Goal: Find specific fact: Find specific fact

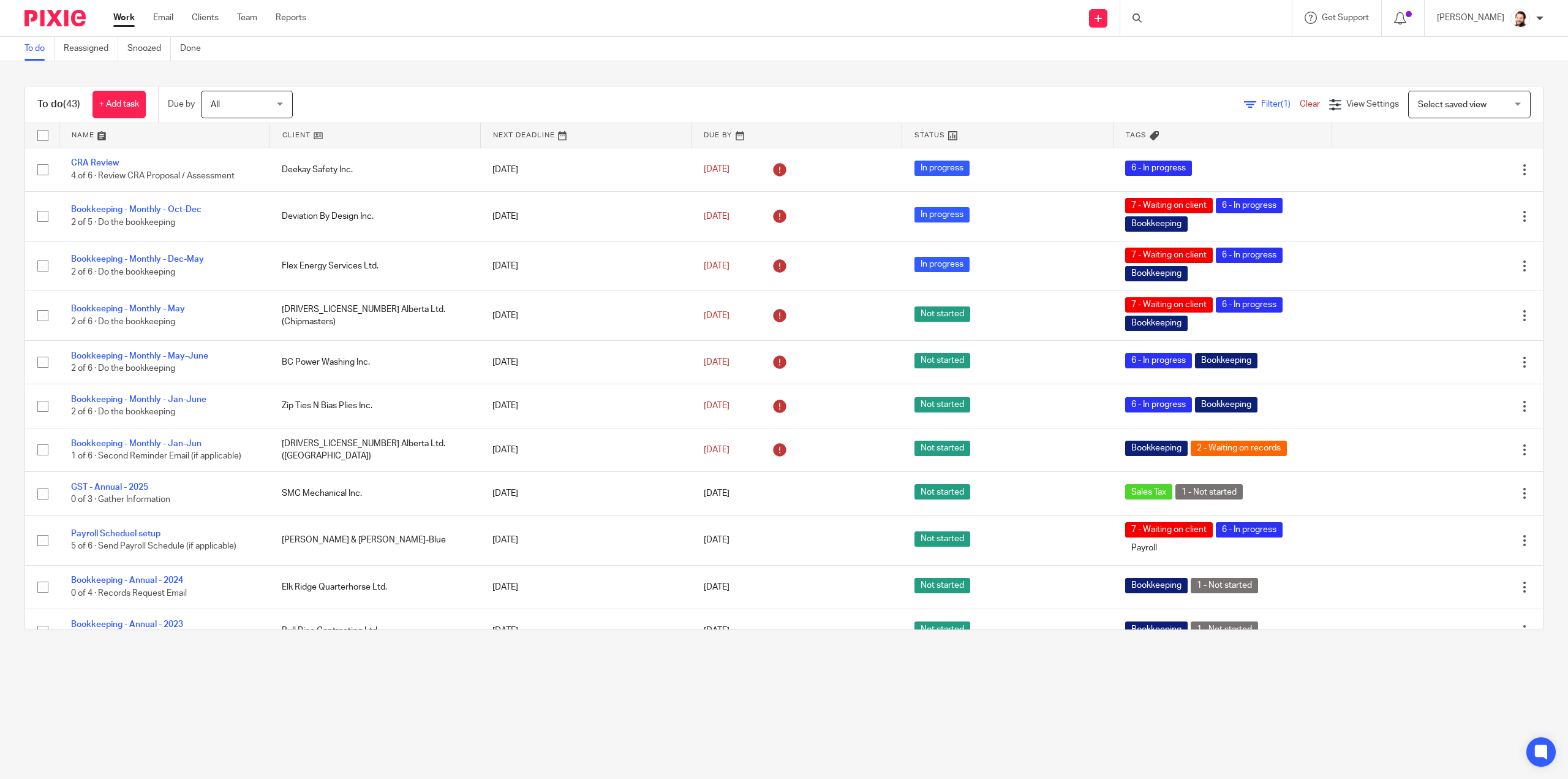
click at [1181, 14] on div at bounding box center [1206, 18] width 171 height 36
click at [1184, 16] on input "Search" at bounding box center [1200, 20] width 110 height 11
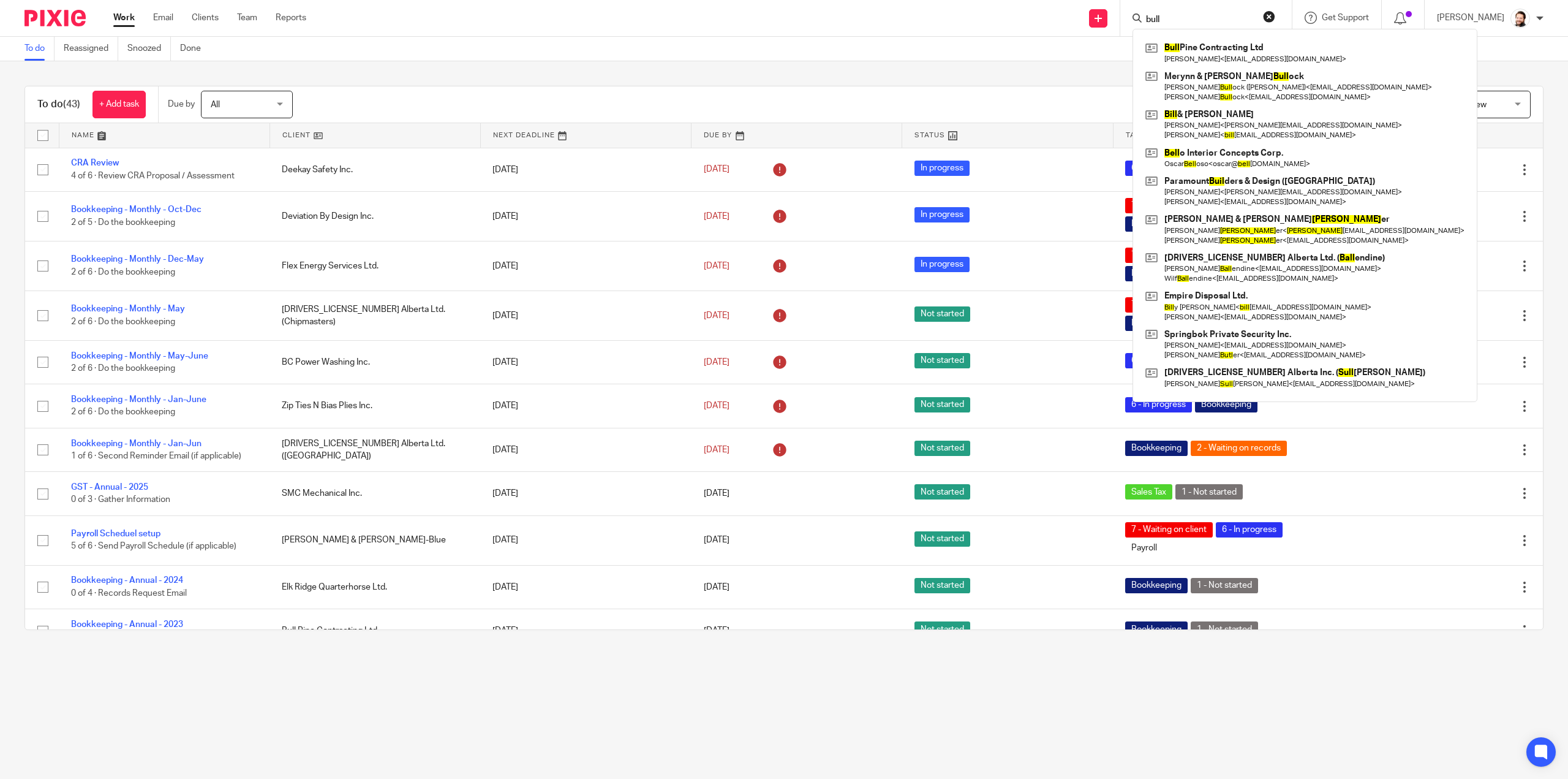
type input "bull"
click at [1191, 40] on div "Bull Pine Contracting Ltd Lori Mcfadyen < lori231@telus.net > Merynn & Brett Bu…" at bounding box center [1305, 215] width 345 height 373
click at [1191, 46] on link at bounding box center [1305, 52] width 325 height 28
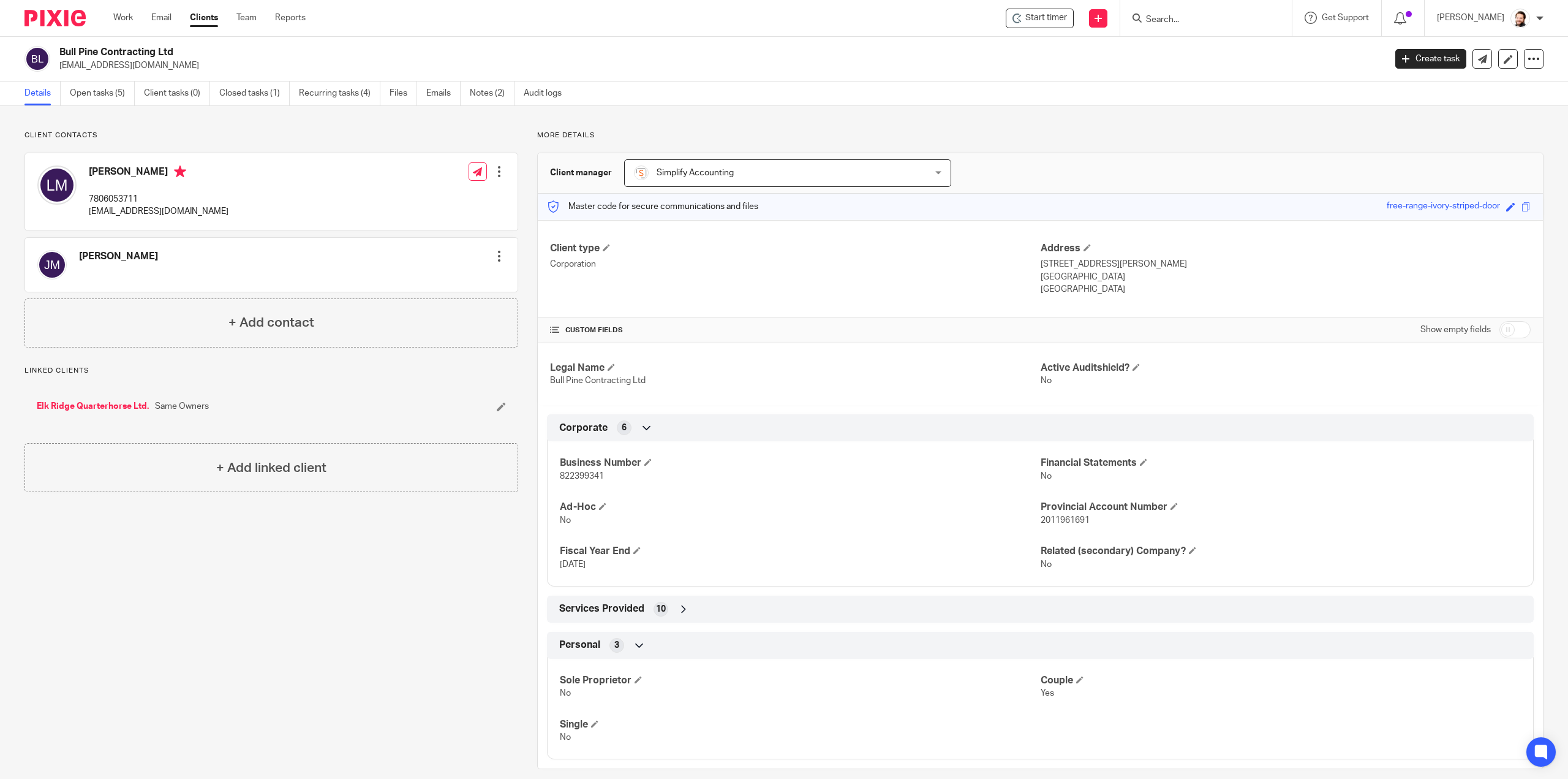
click at [584, 472] on span "822399341" at bounding box center [582, 477] width 44 height 9
copy span "822399341"
click at [462, 201] on div "[PERSON_NAME] 7806053711 [EMAIL_ADDRESS][DOMAIN_NAME] Edit contact Create clien…" at bounding box center [271, 192] width 493 height 77
click at [403, 276] on div "[PERSON_NAME] Edit contact Create client from contact Export data Make primary …" at bounding box center [271, 264] width 493 height 54
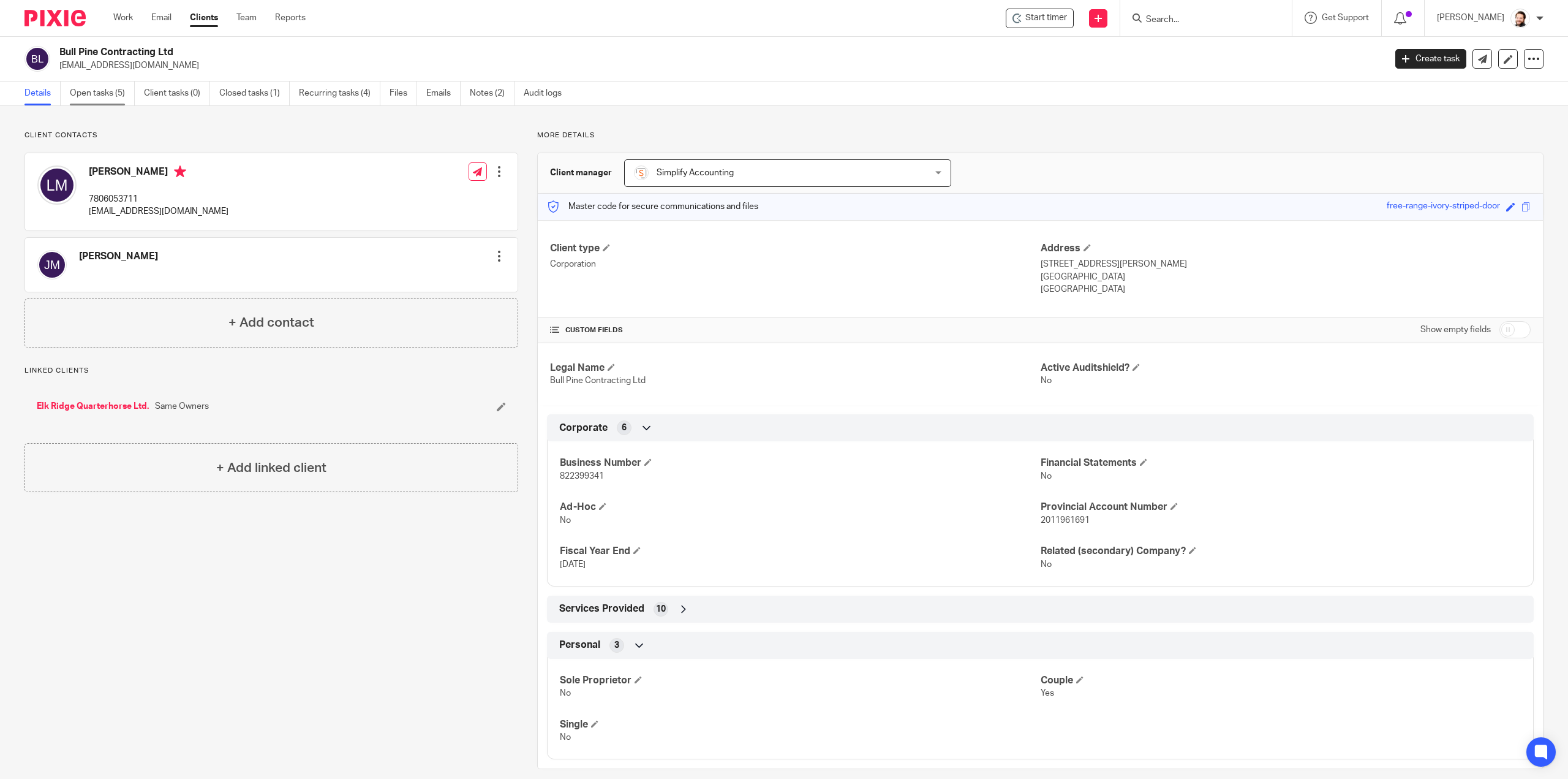
click at [90, 92] on link "Open tasks (5)" at bounding box center [102, 93] width 65 height 24
